Goal: Find specific page/section: Find specific page/section

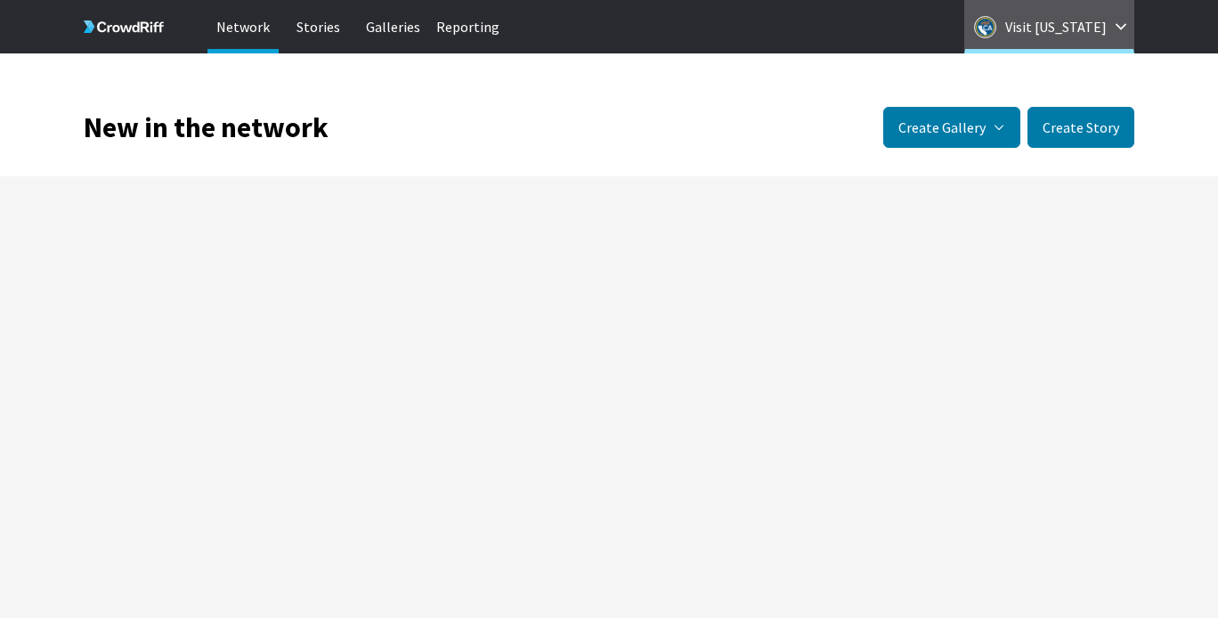
click at [1121, 17] on button "Visit [US_STATE]" at bounding box center [1049, 26] width 170 height 53
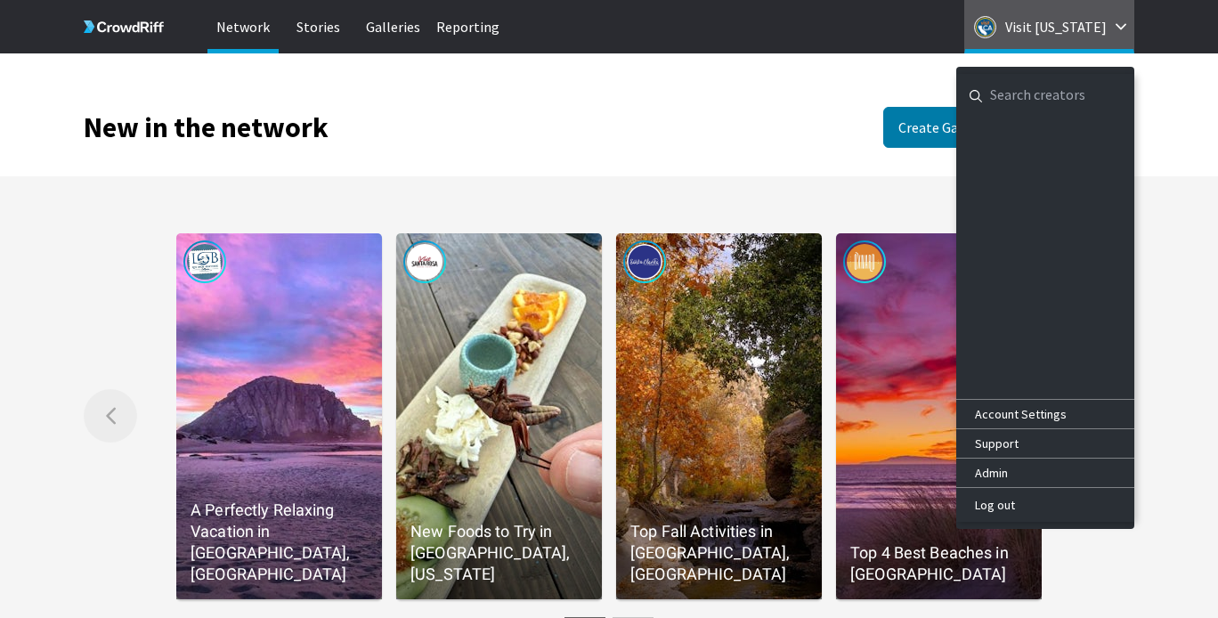
click at [1026, 101] on input "general.navigation.search" at bounding box center [1045, 95] width 178 height 43
type input "[US_STATE]"
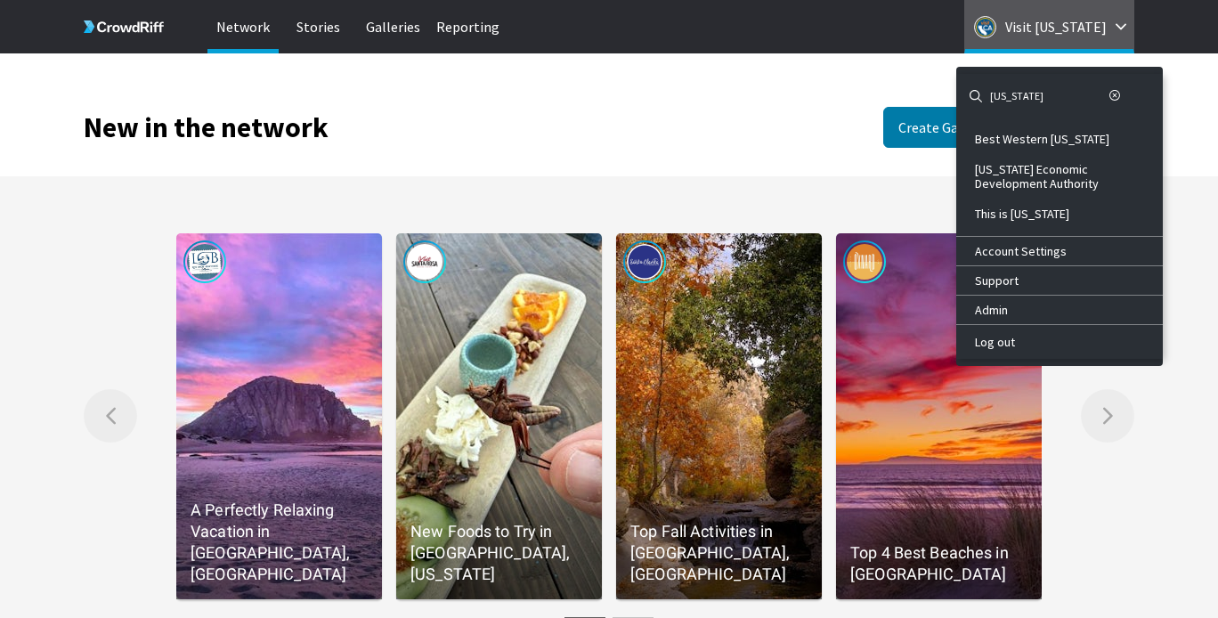
click at [1021, 175] on div "[US_STATE] Economic Development Authority" at bounding box center [1062, 176] width 174 height 28
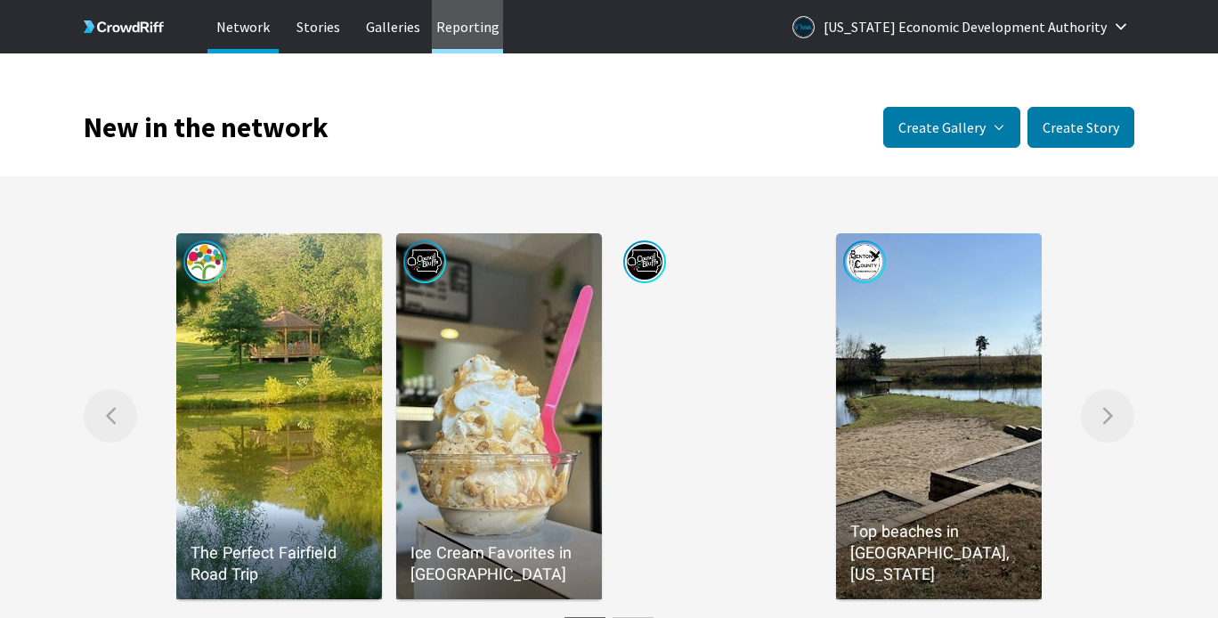
click at [466, 34] on p "Reporting" at bounding box center [467, 26] width 71 height 53
